Goal: Book appointment/travel/reservation

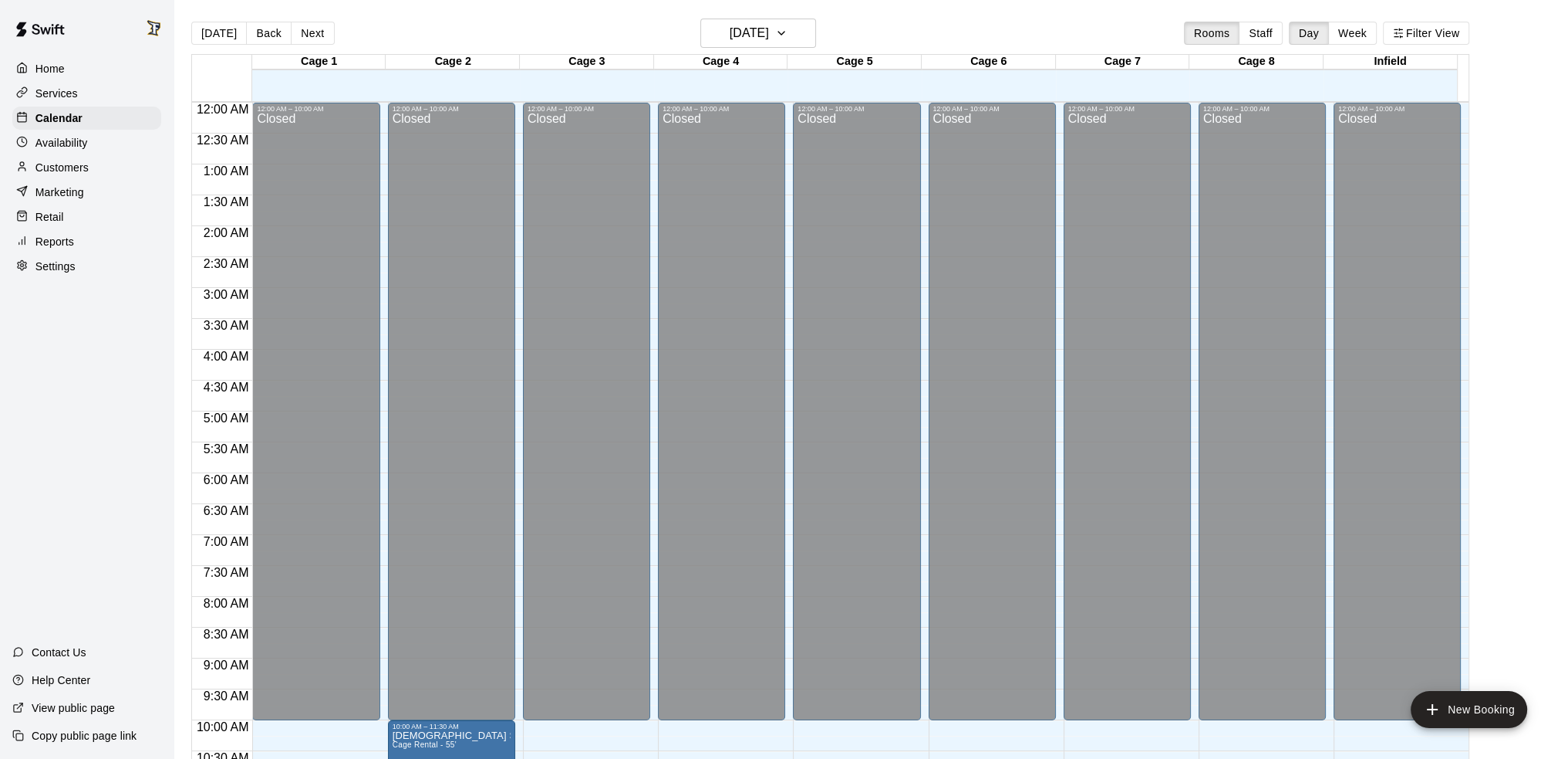
scroll to position [807, 0]
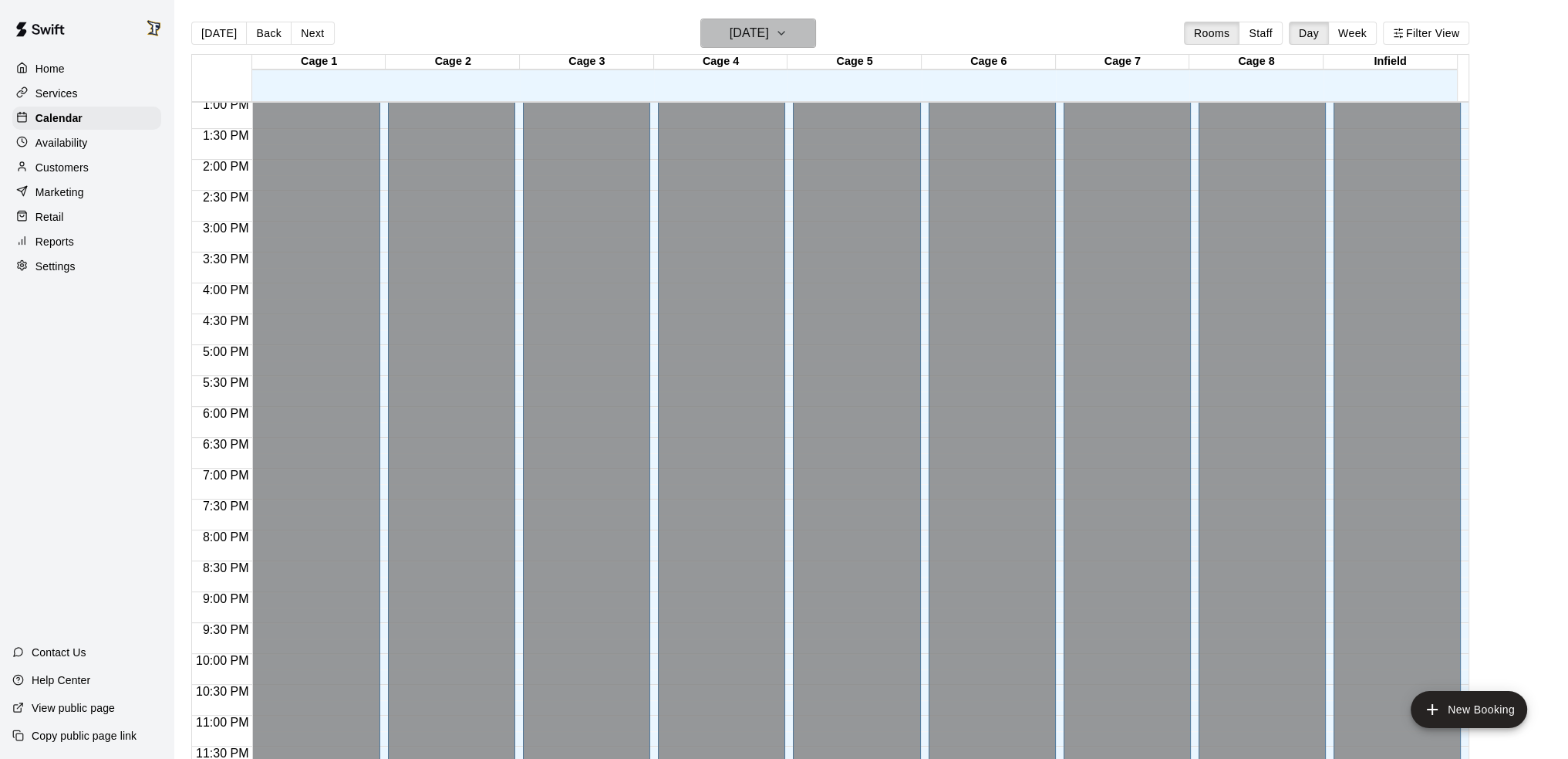
click at [750, 36] on h6 "[DATE]" at bounding box center [750, 33] width 39 height 21
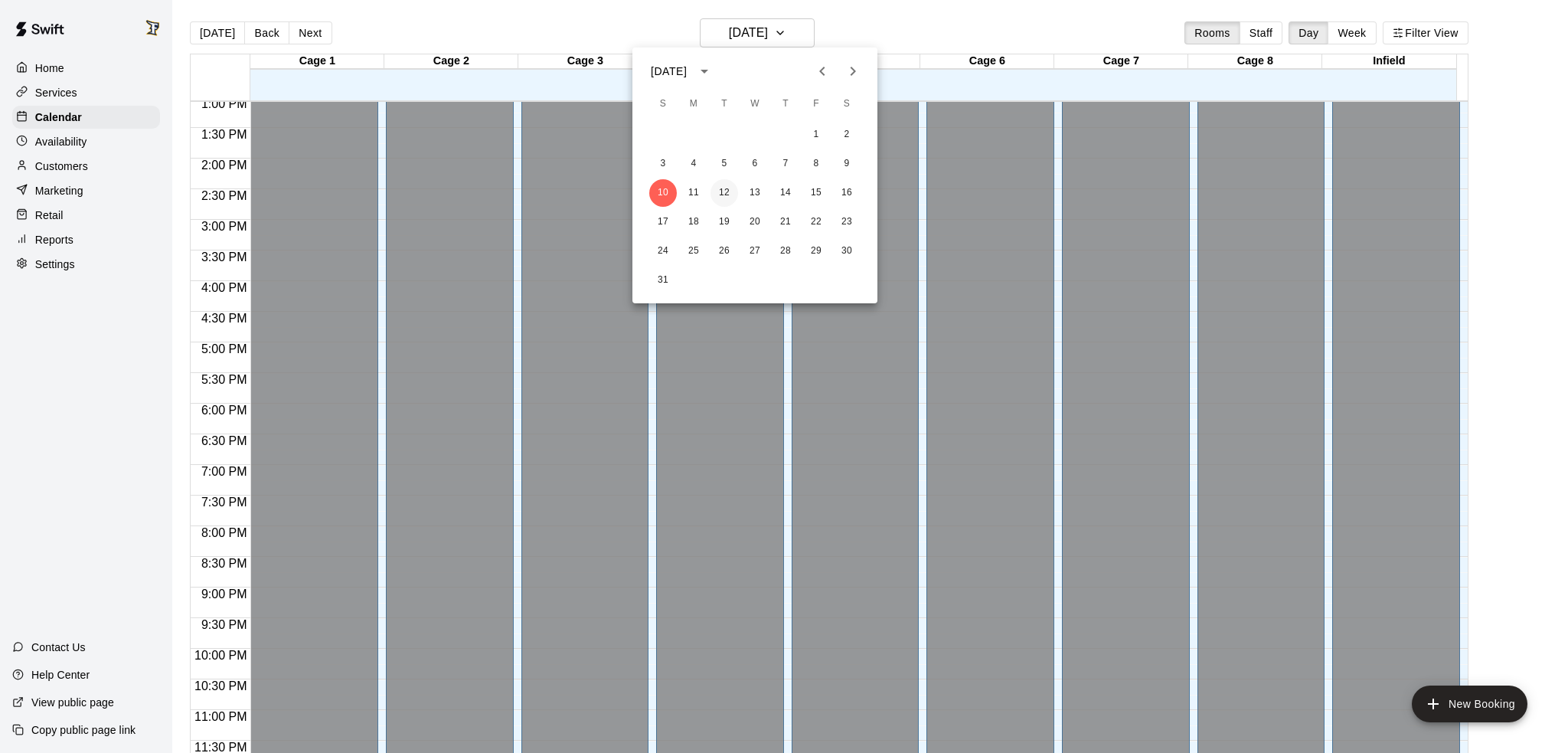
click at [729, 191] on button "12" at bounding box center [724, 193] width 28 height 28
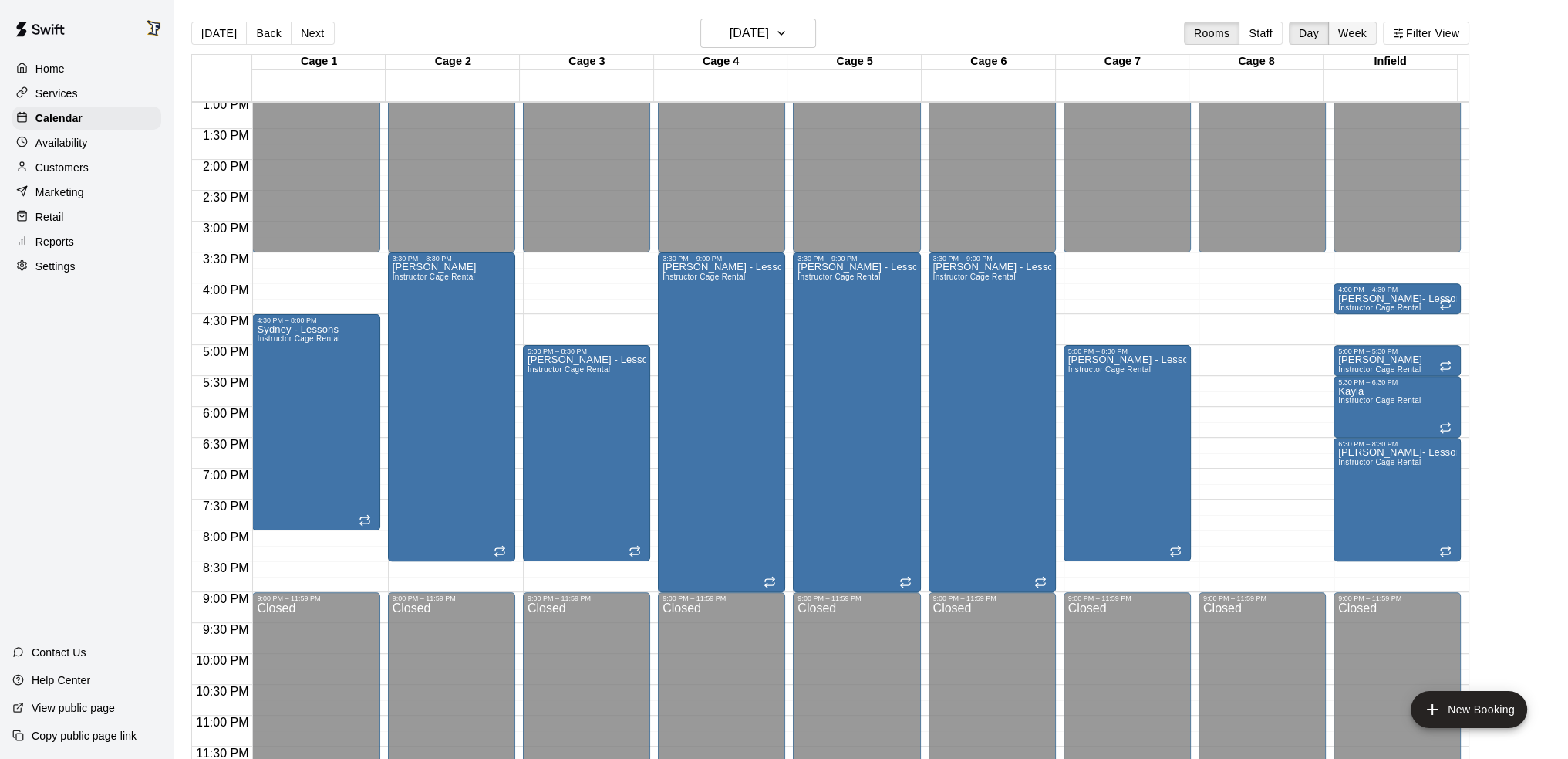
click at [1371, 30] on button "Week" at bounding box center [1352, 33] width 48 height 23
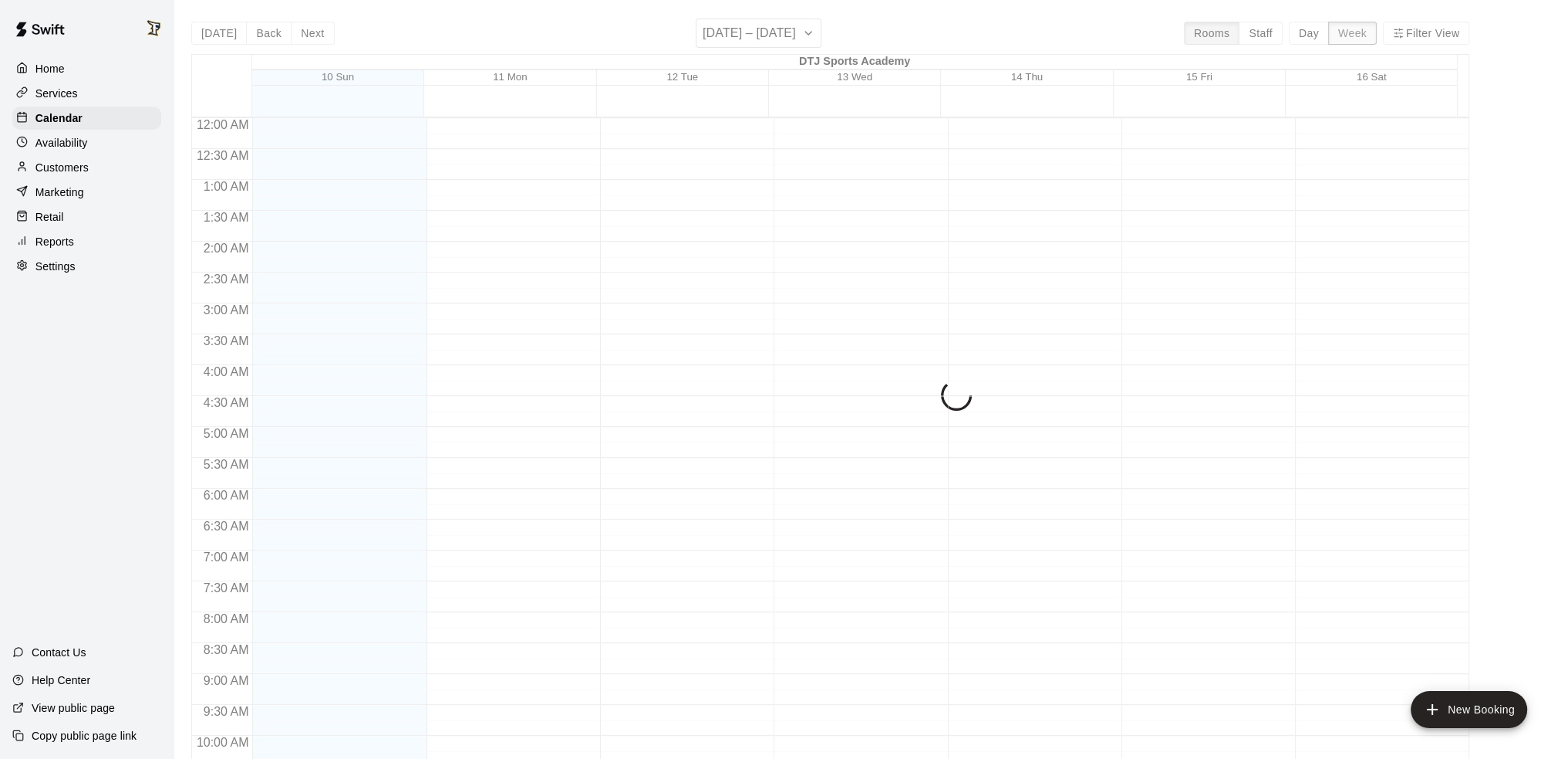
scroll to position [688, 0]
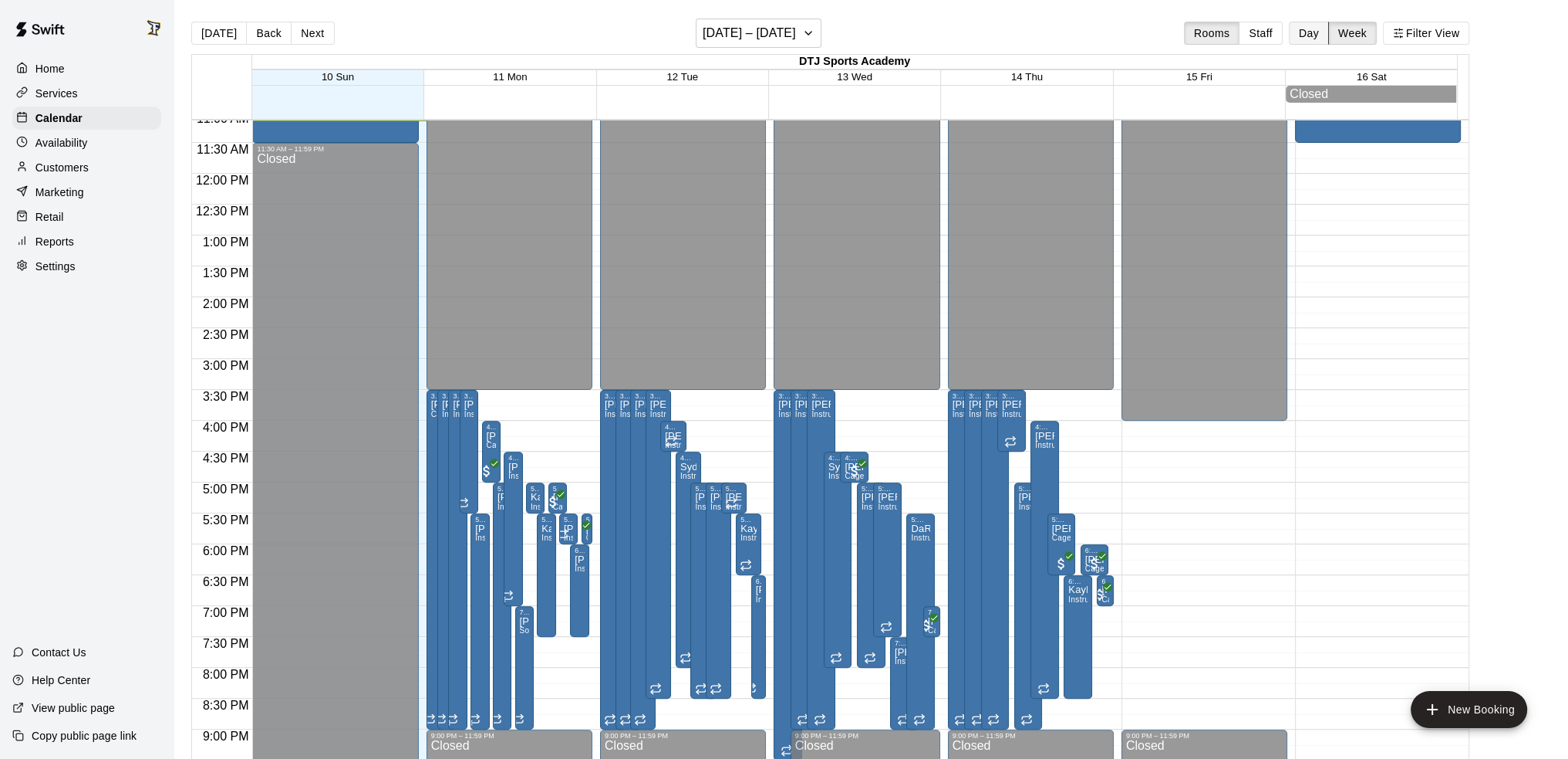
click at [1326, 29] on button "Day" at bounding box center [1309, 33] width 40 height 23
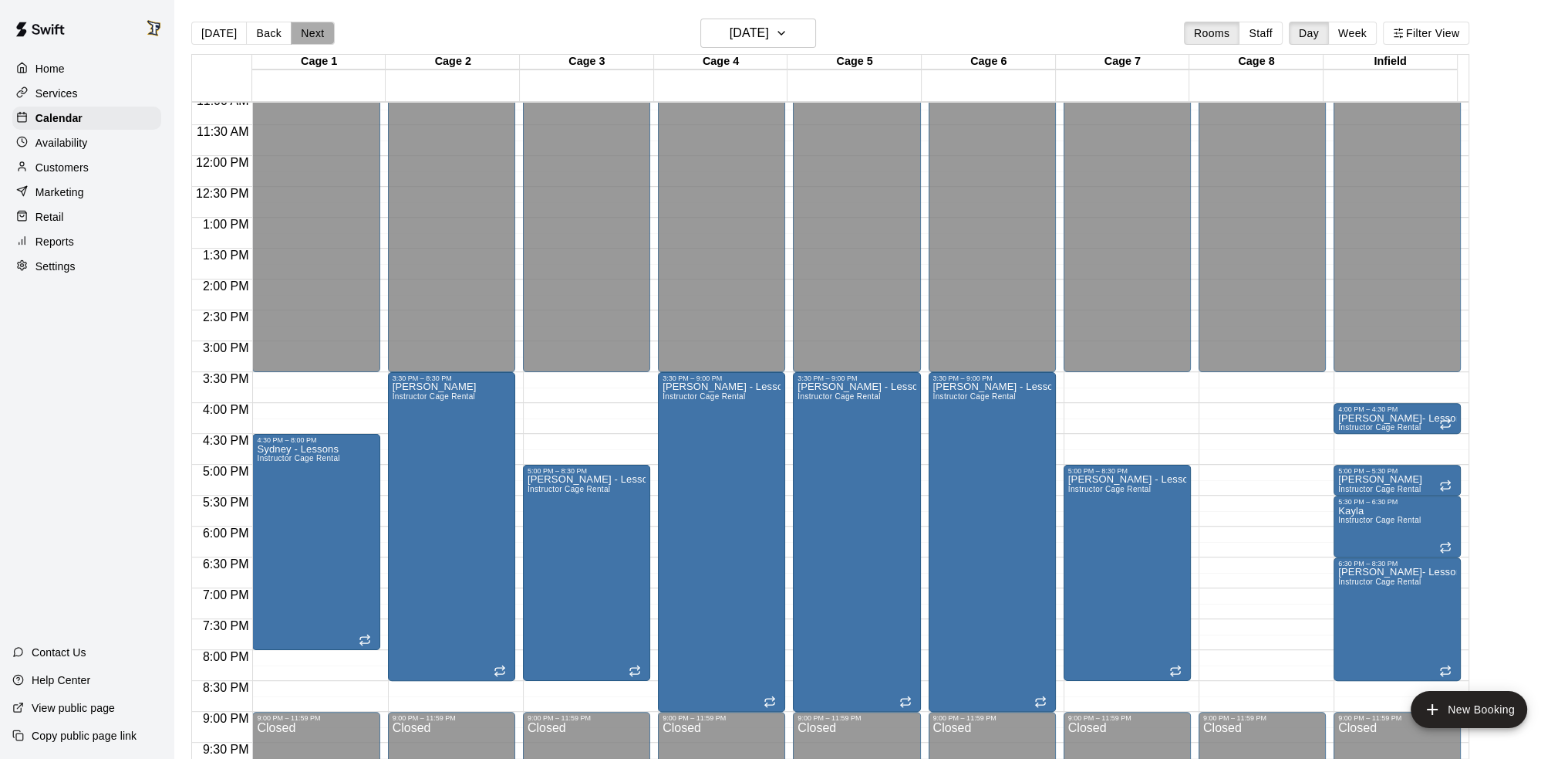
click at [313, 27] on button "Next" at bounding box center [312, 33] width 44 height 23
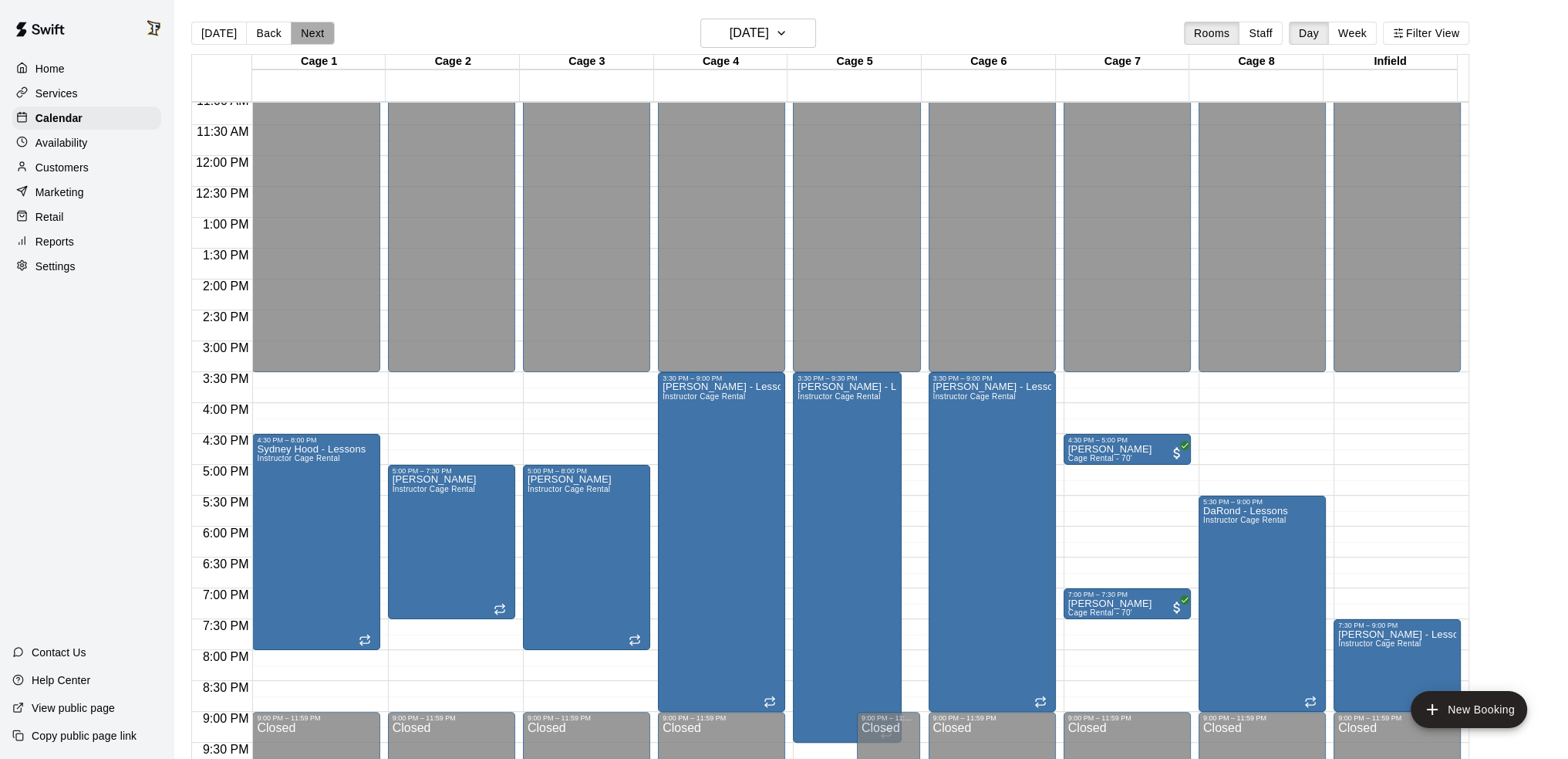
click at [313, 27] on button "Next" at bounding box center [312, 33] width 44 height 23
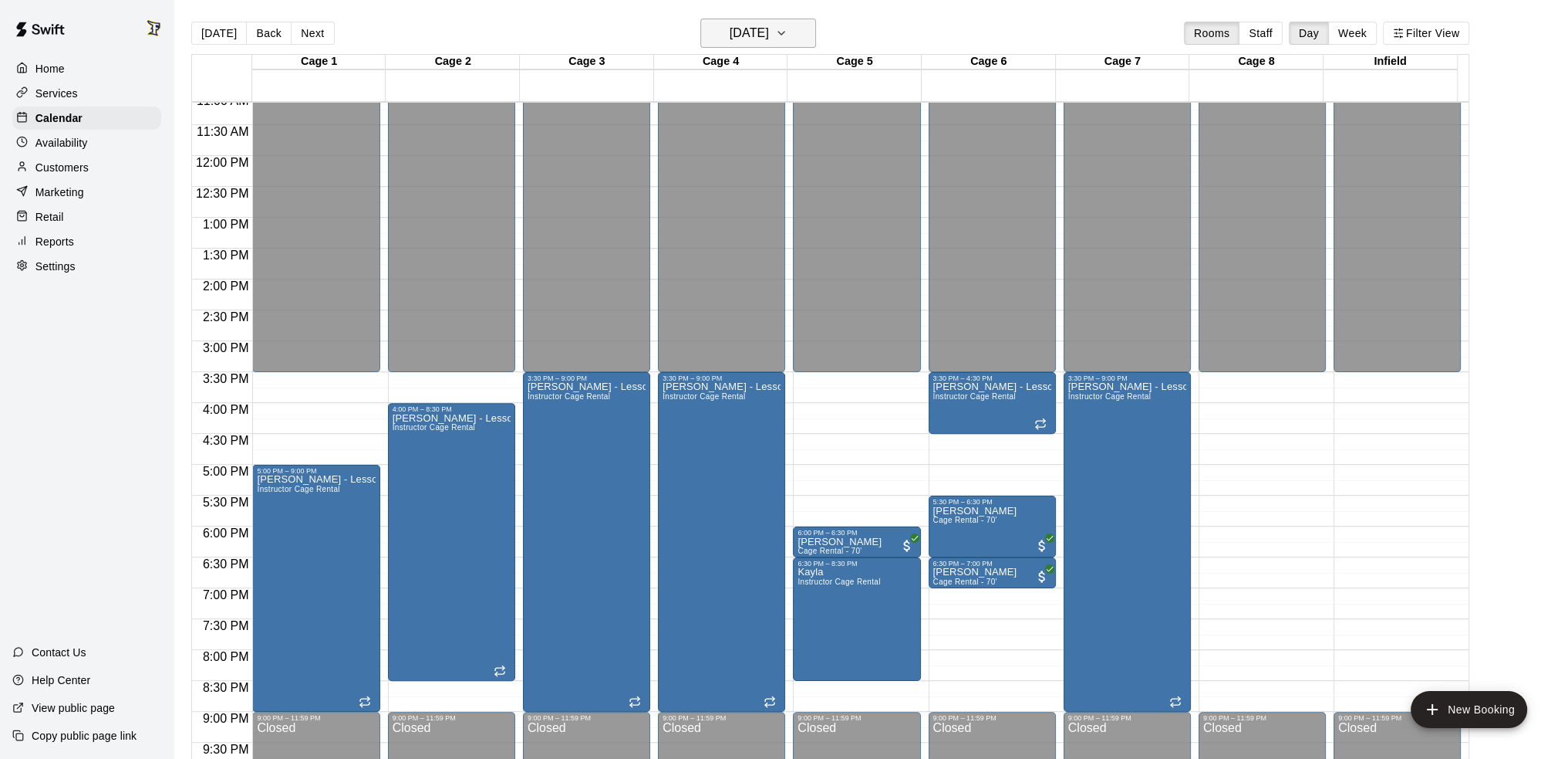
click at [762, 44] on h6 "[DATE]" at bounding box center [750, 33] width 39 height 21
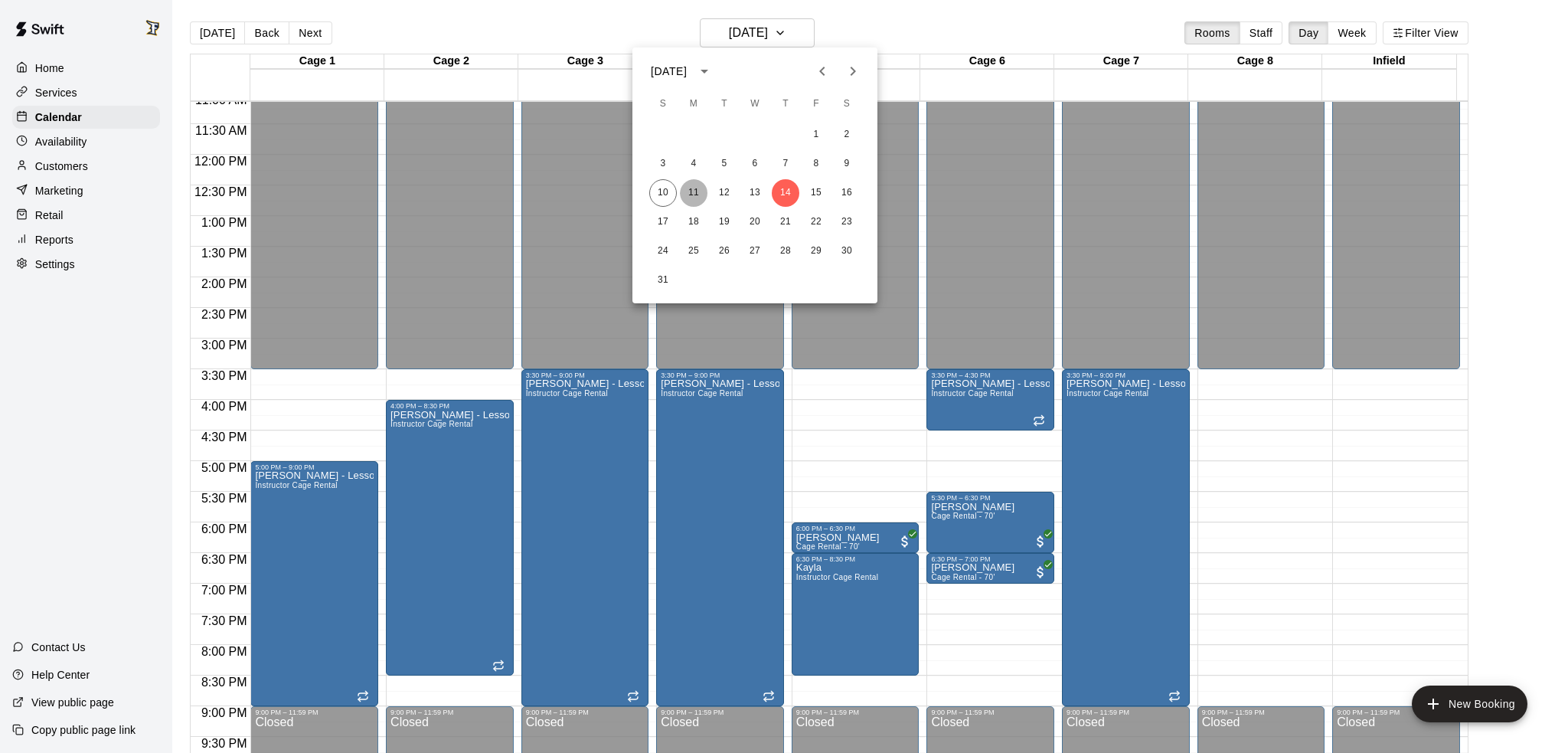
click at [691, 197] on button "11" at bounding box center [693, 193] width 28 height 28
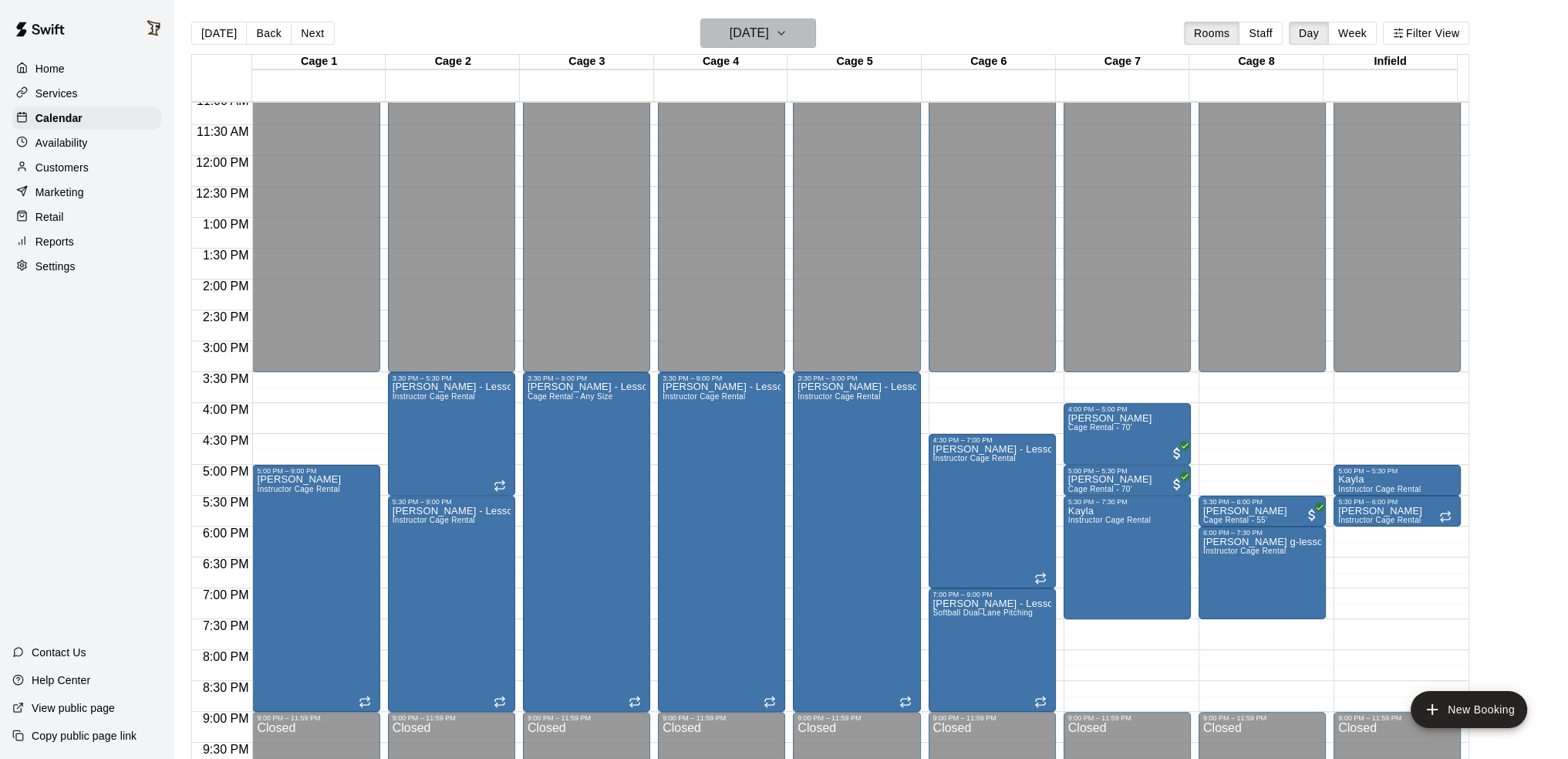
click at [769, 39] on h6 "[DATE]" at bounding box center [750, 33] width 39 height 21
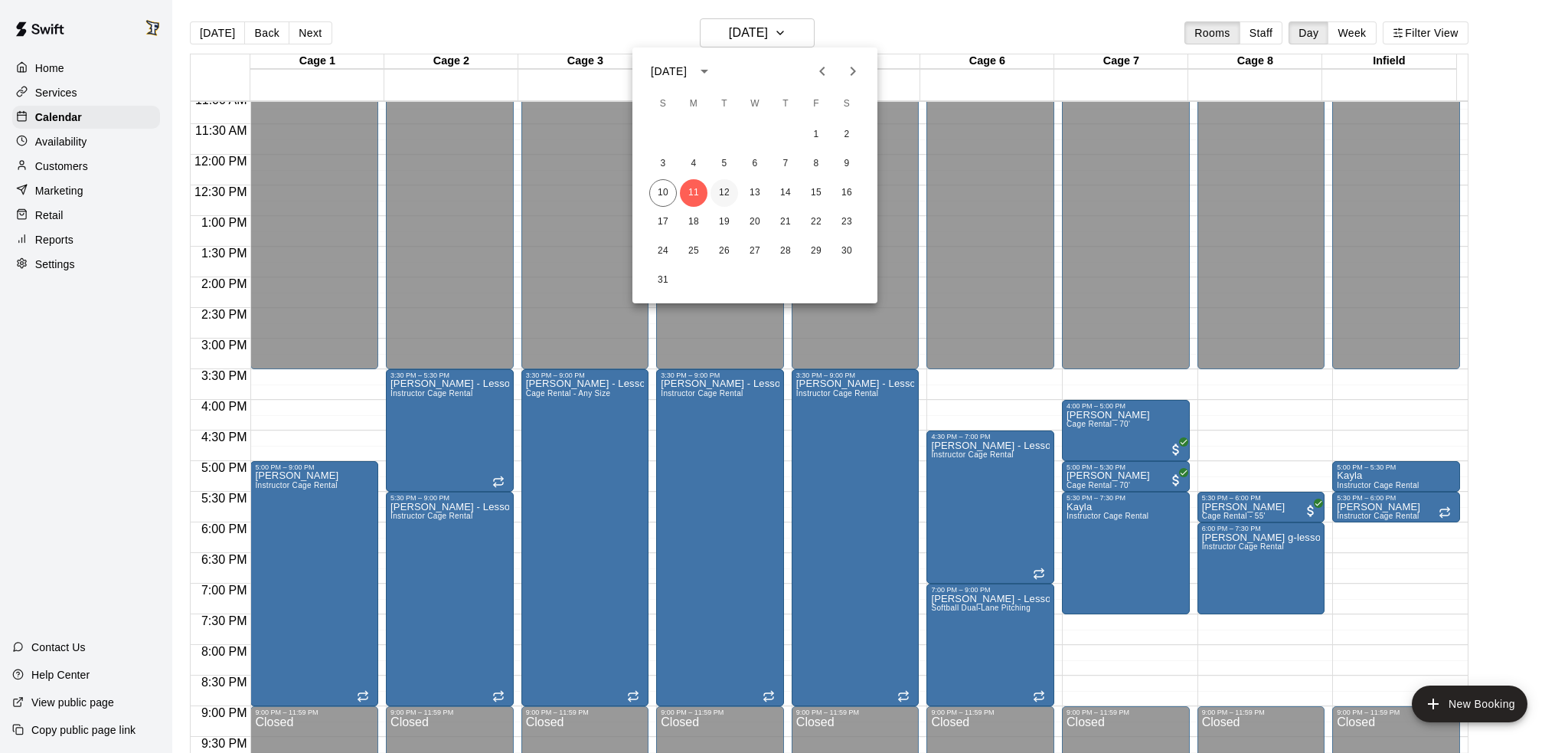
click at [731, 190] on button "12" at bounding box center [724, 193] width 28 height 28
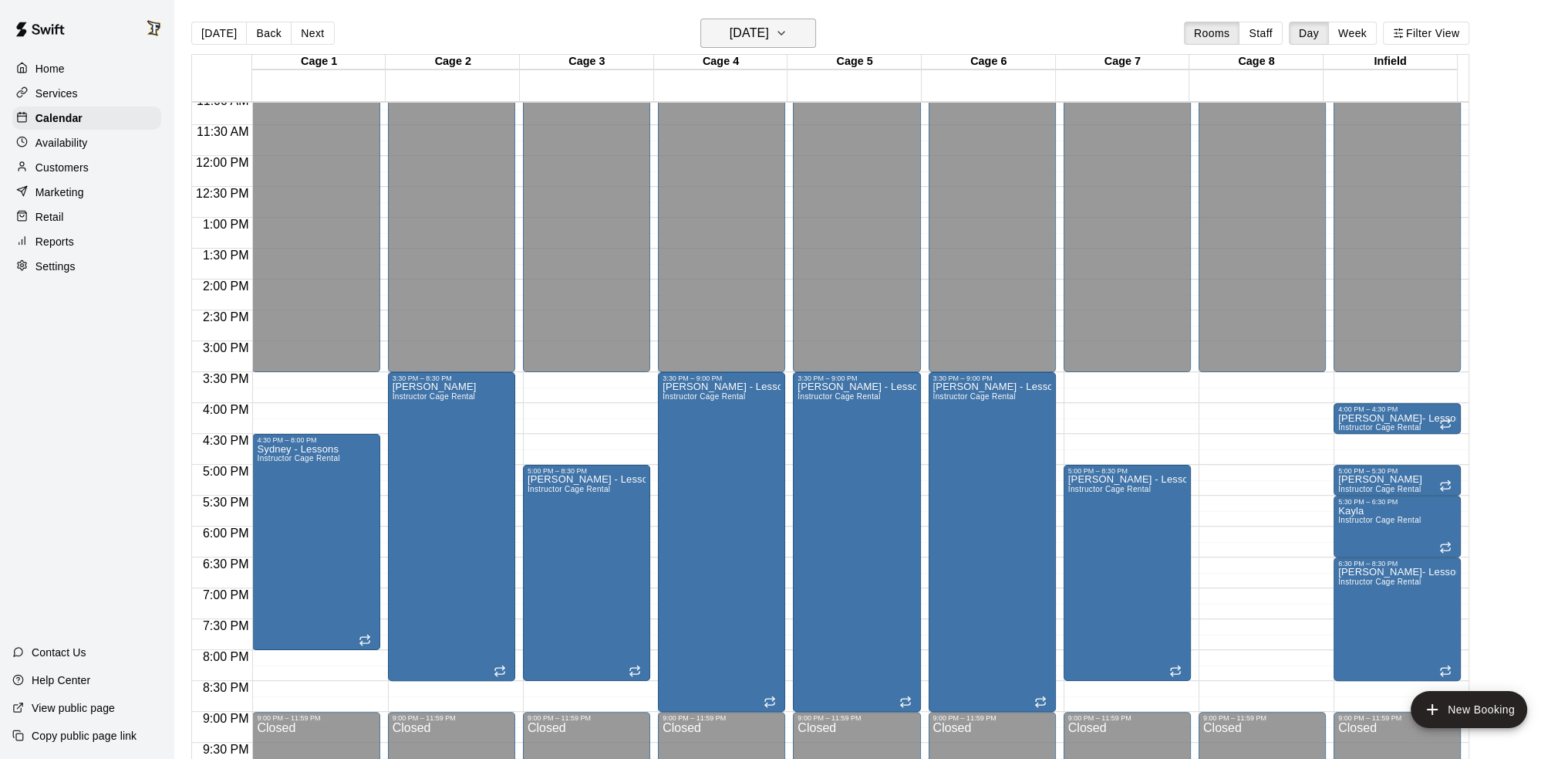
click at [769, 33] on h6 "[DATE]" at bounding box center [750, 33] width 39 height 21
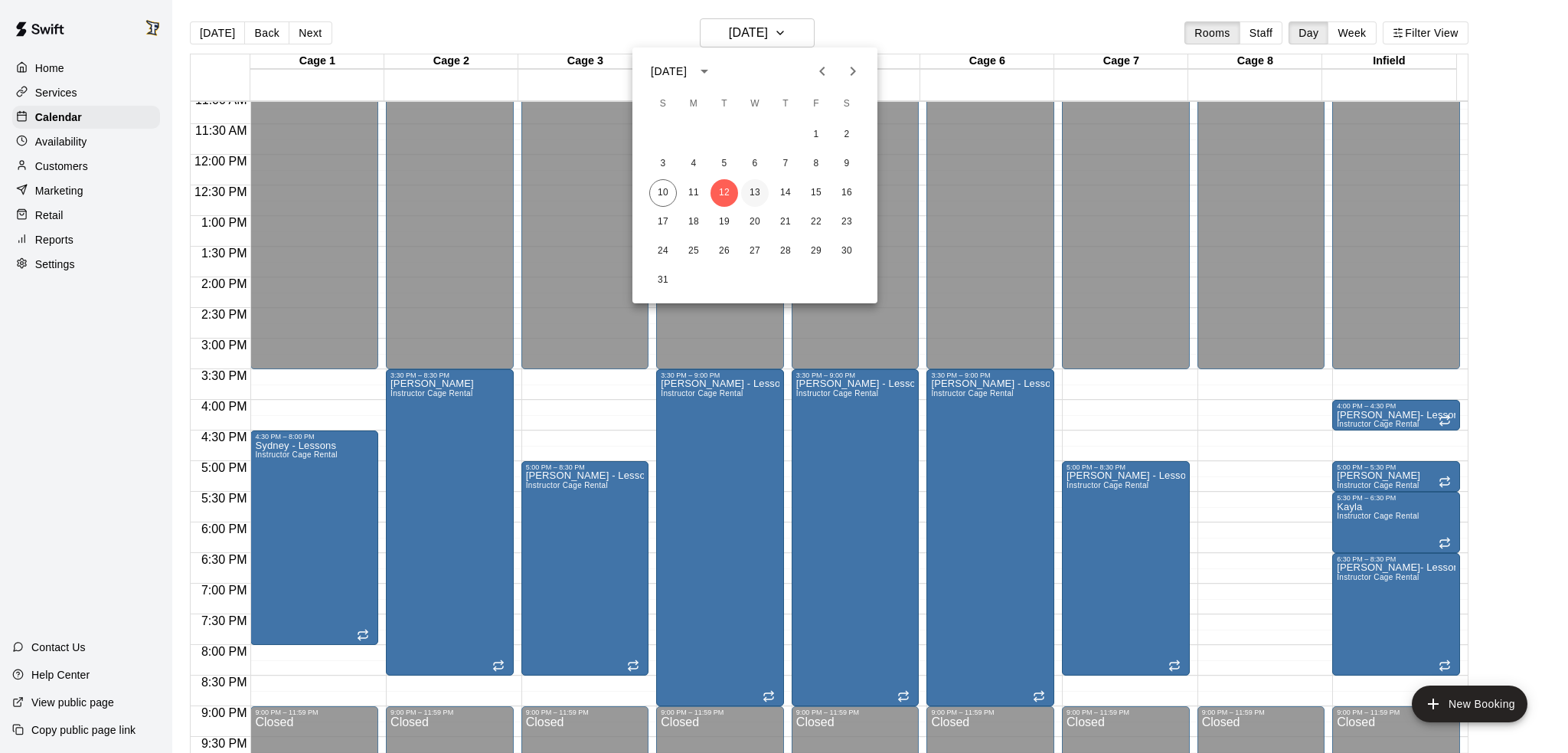
click at [760, 188] on button "13" at bounding box center [755, 193] width 28 height 28
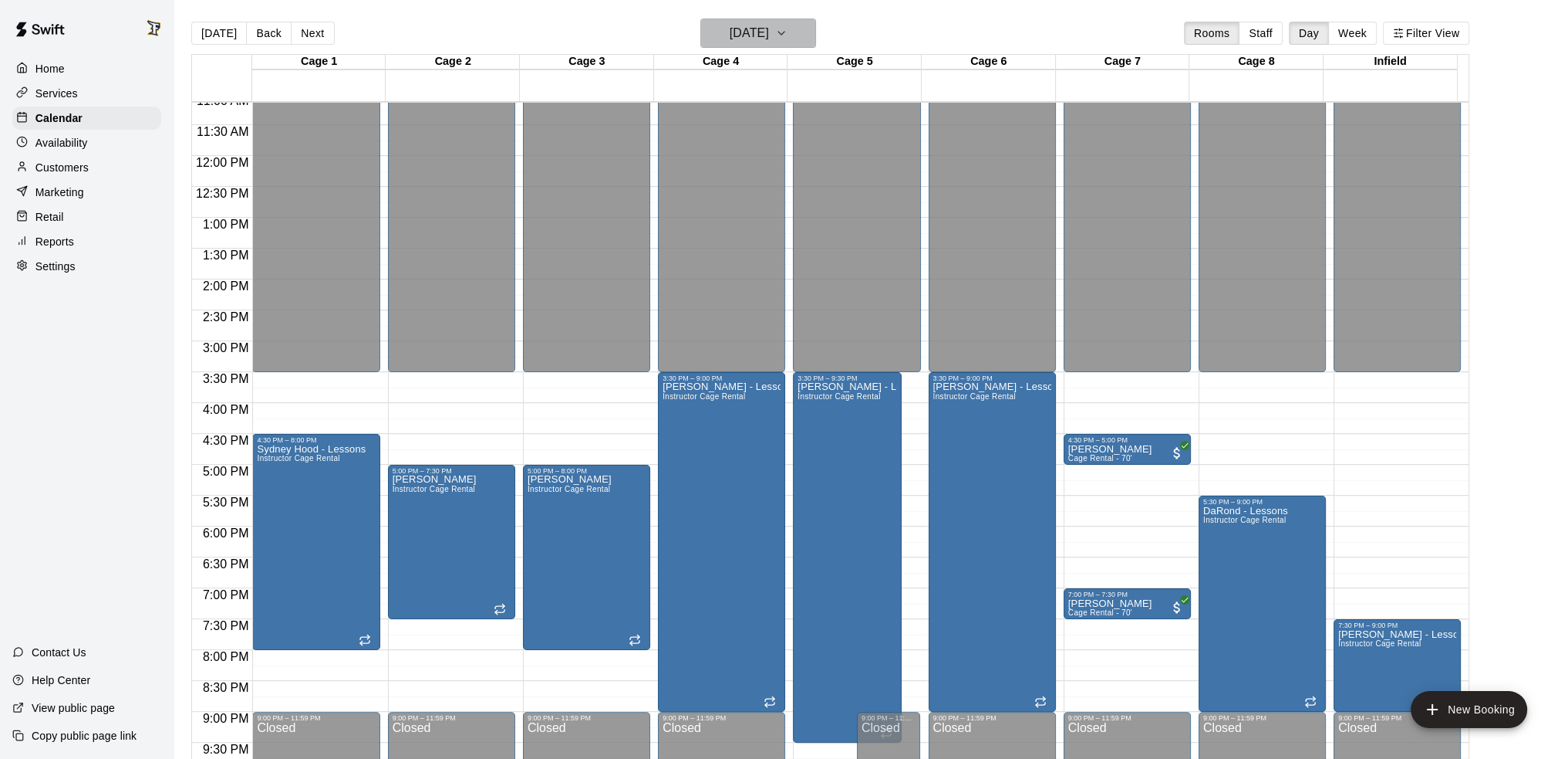
click at [769, 26] on h6 "[DATE]" at bounding box center [750, 33] width 39 height 21
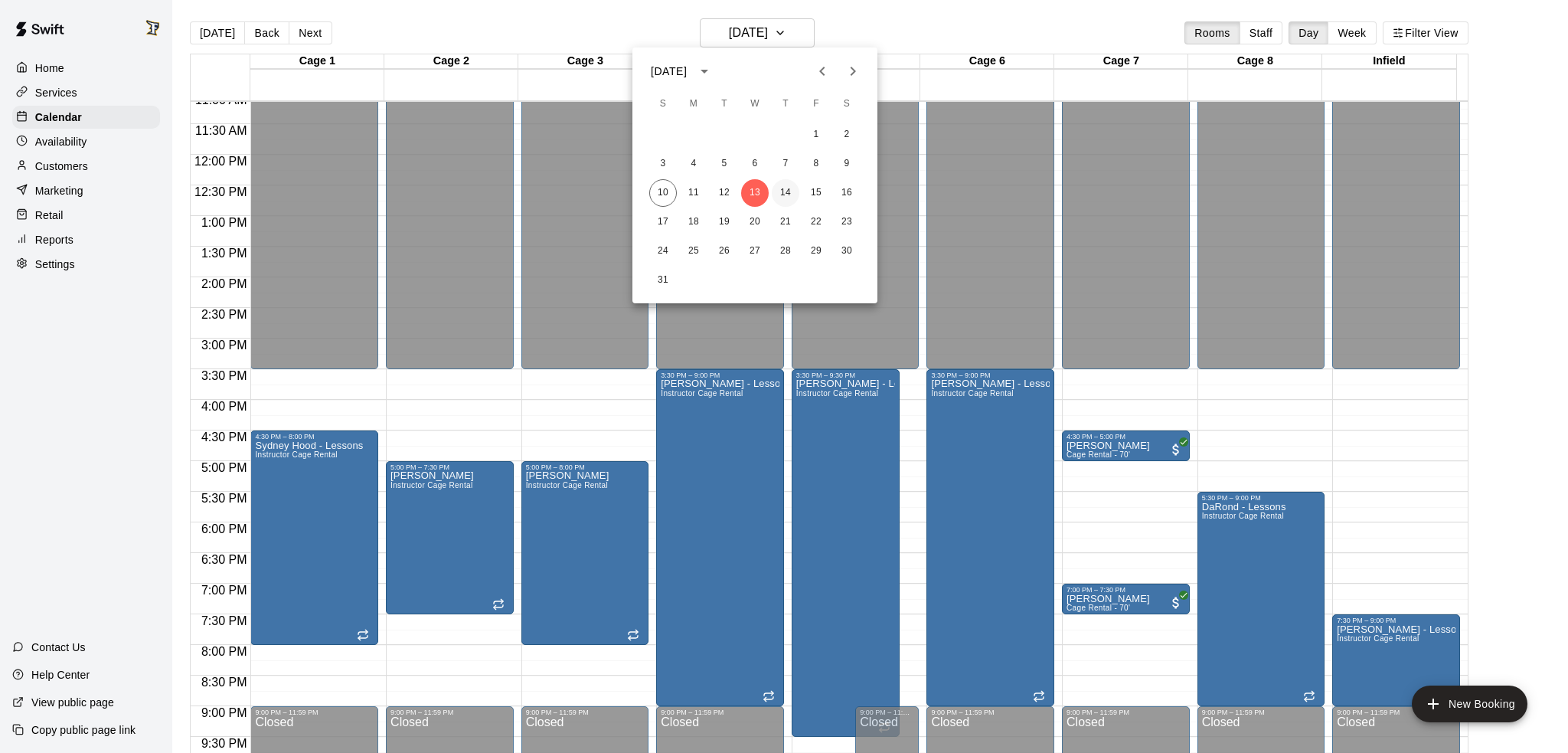
click at [789, 194] on button "14" at bounding box center [785, 193] width 28 height 28
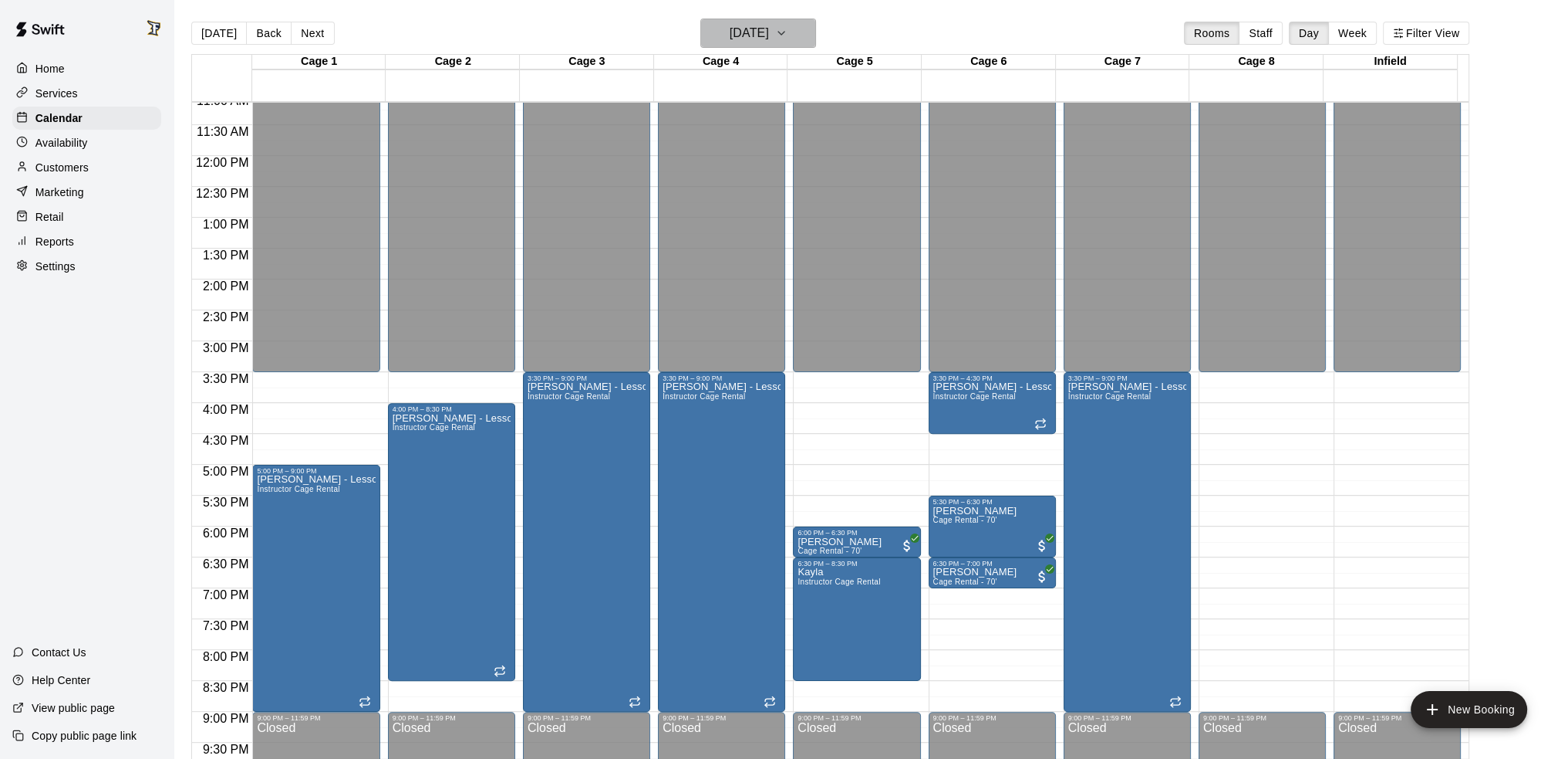
click at [769, 31] on h6 "[DATE]" at bounding box center [750, 33] width 39 height 21
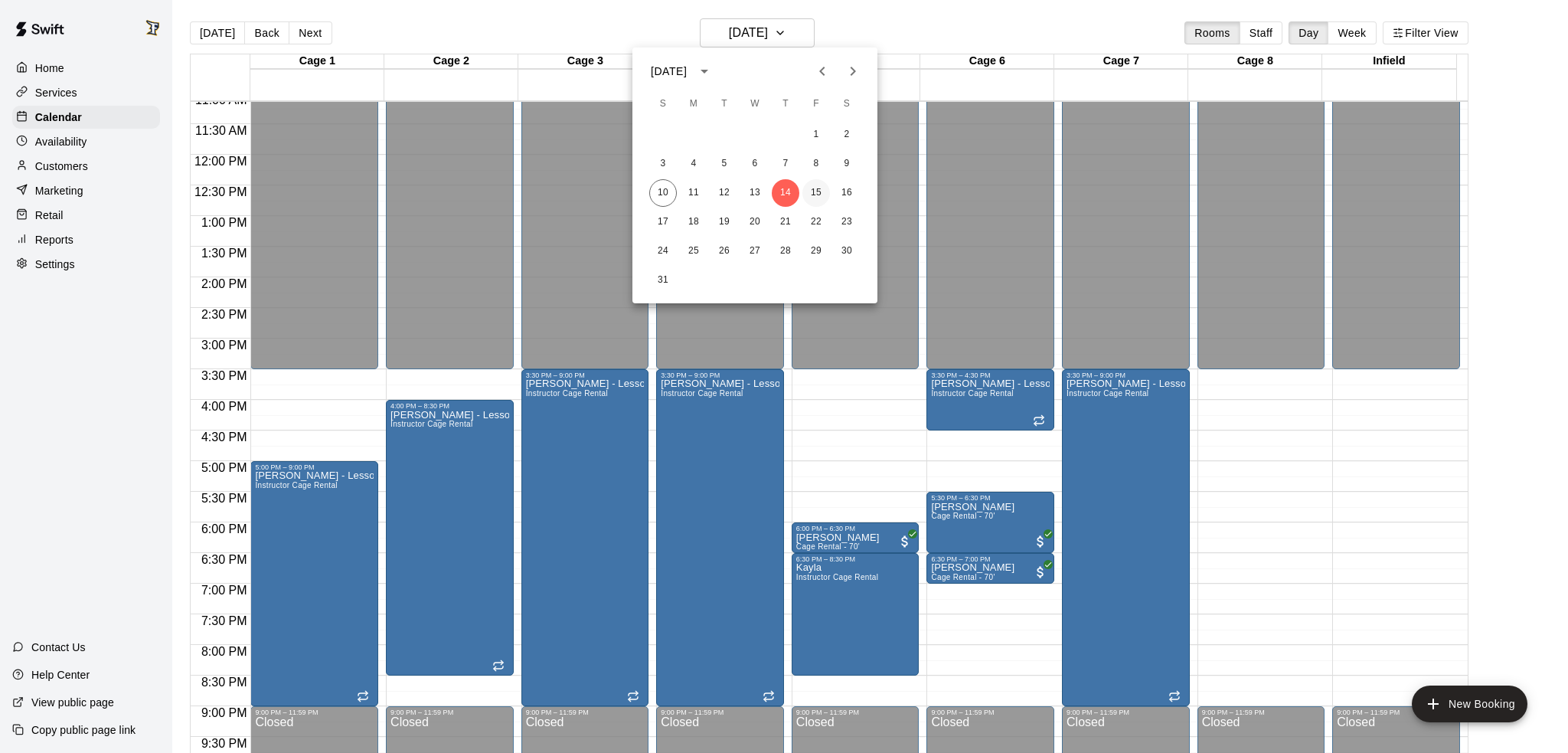
click at [810, 191] on button "15" at bounding box center [816, 193] width 28 height 28
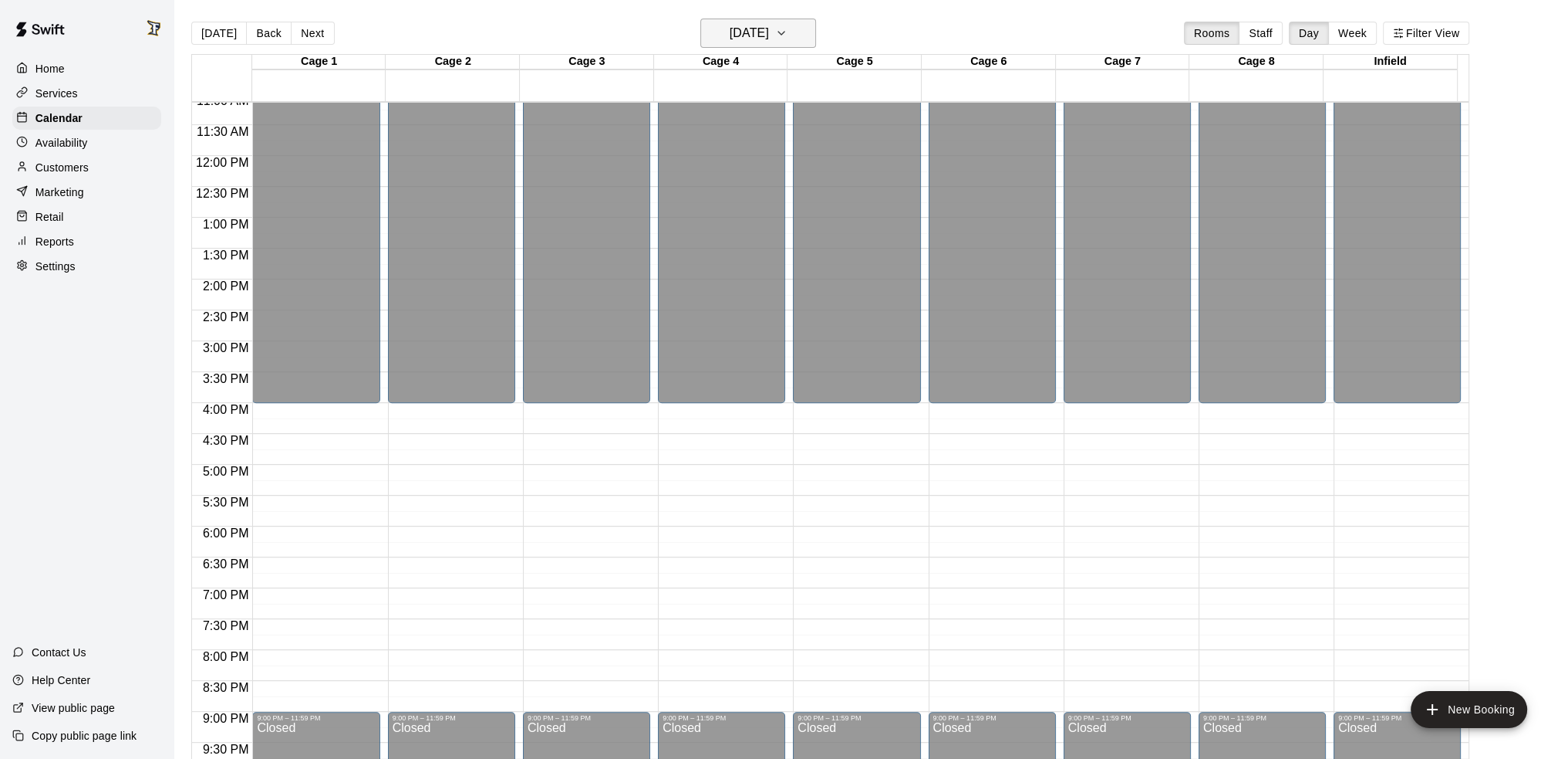
click at [761, 35] on h6 "[DATE]" at bounding box center [750, 33] width 39 height 21
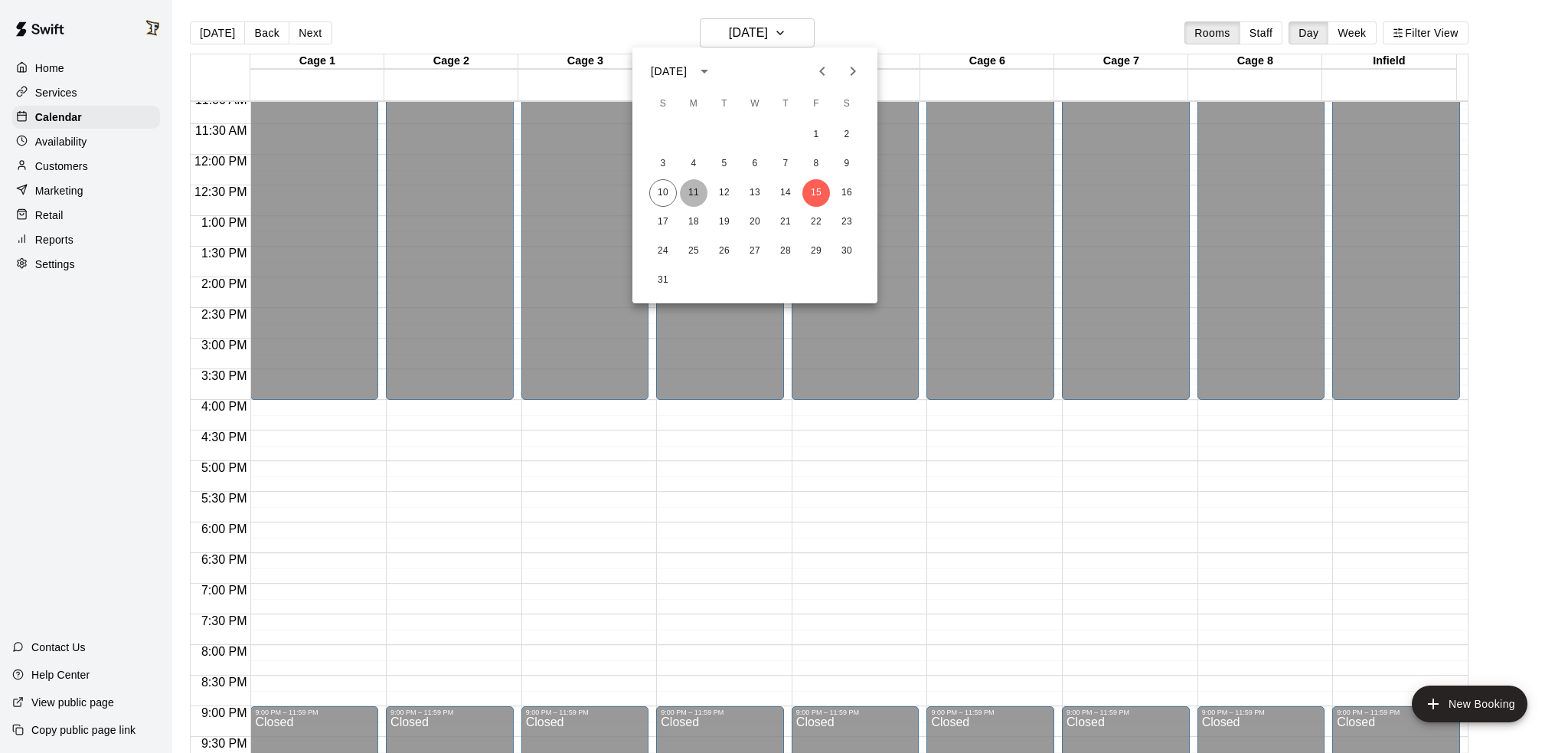
click at [700, 198] on button "11" at bounding box center [693, 193] width 28 height 28
